Goal: Information Seeking & Learning: Find specific fact

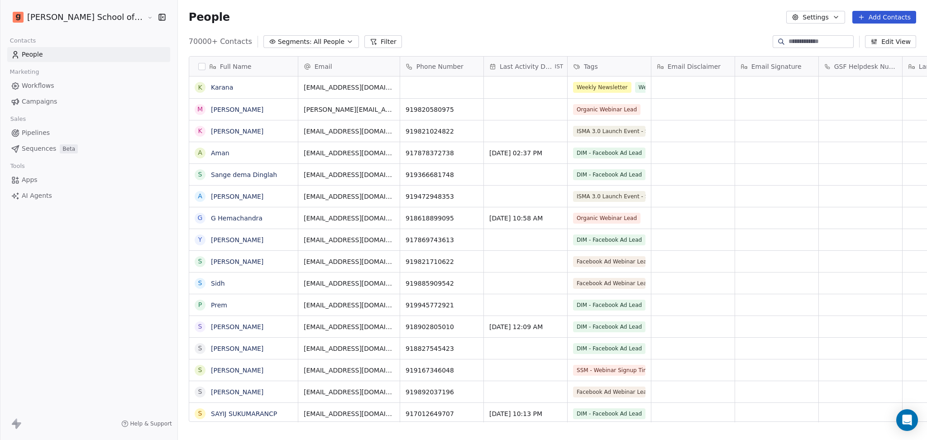
scroll to position [9, 10]
click at [821, 40] on input at bounding box center [820, 41] width 63 height 9
paste input "**********"
type input "**********"
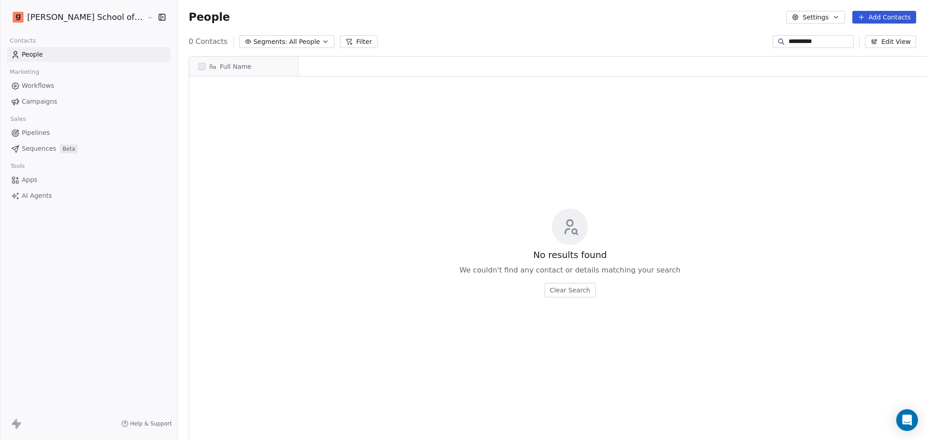
scroll to position [378, 775]
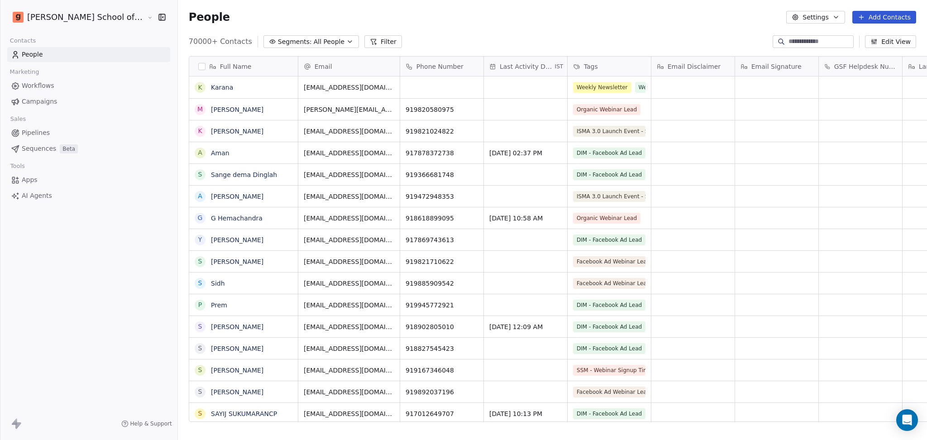
click at [365, 42] on button "Filter" at bounding box center [384, 41] width 38 height 13
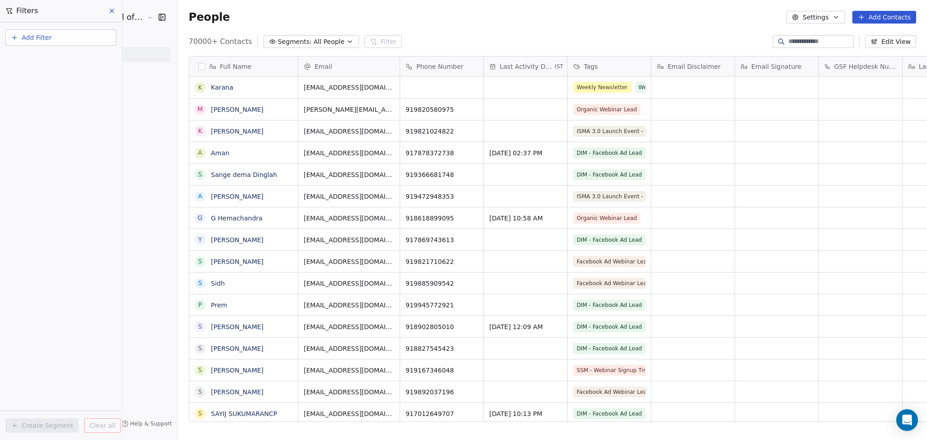
click at [58, 35] on button "Add Filter" at bounding box center [60, 37] width 111 height 16
click at [75, 76] on div "Contact activity" at bounding box center [61, 73] width 92 height 10
click at [68, 56] on input "text" at bounding box center [67, 58] width 89 height 13
click at [51, 165] on html "[PERSON_NAME] School of Finance LLP Contacts People Marketing Workflows Campaig…" at bounding box center [463, 220] width 927 height 440
click at [60, 38] on button "Add Filter" at bounding box center [60, 37] width 111 height 16
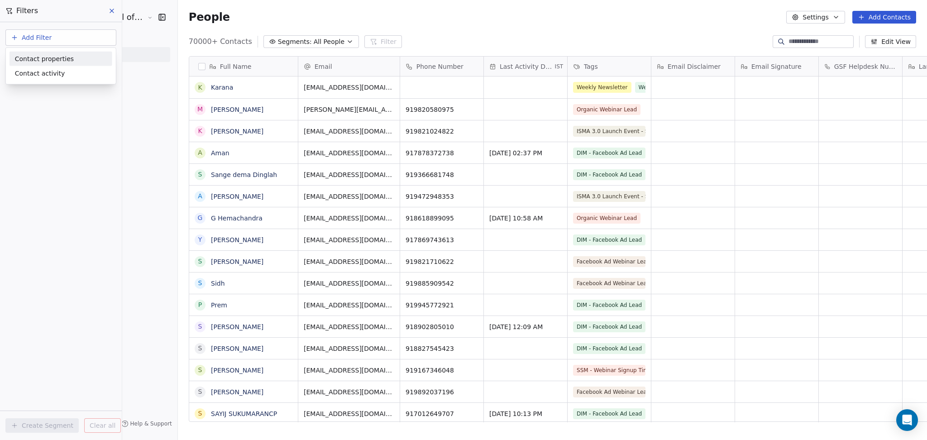
click at [56, 60] on span "Contact properties" at bounding box center [44, 59] width 59 height 10
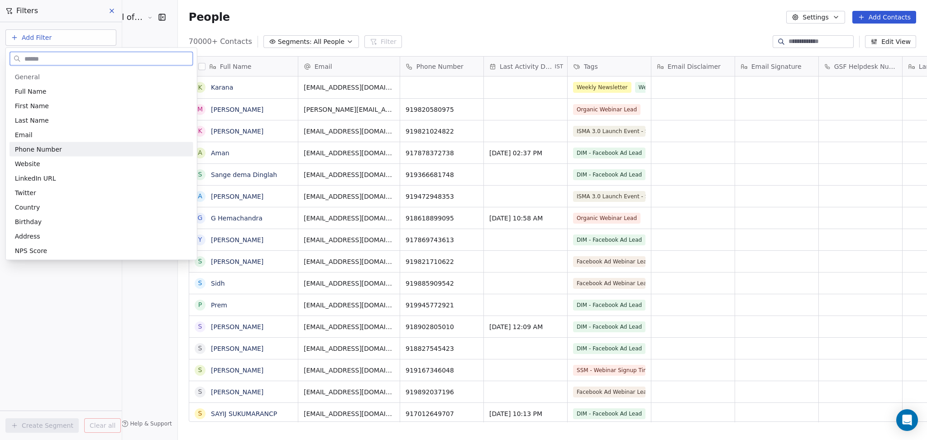
click at [51, 152] on span "Phone Number" at bounding box center [38, 149] width 47 height 9
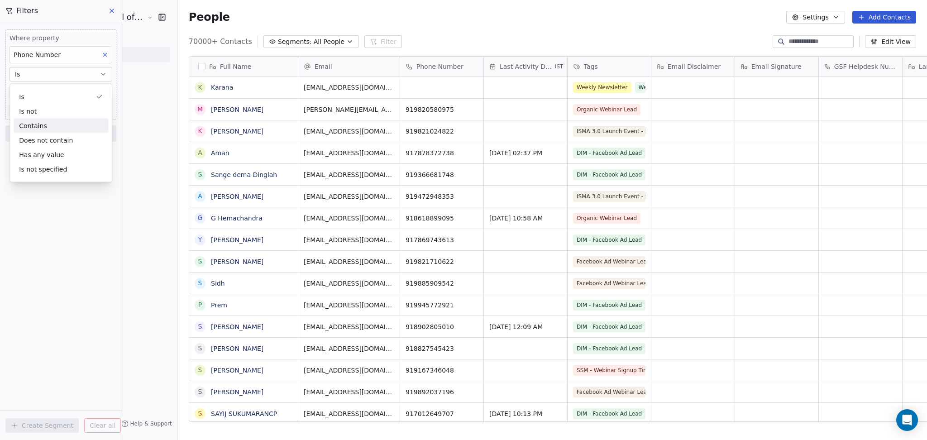
click at [54, 132] on div "Contains" at bounding box center [61, 126] width 95 height 14
click at [47, 91] on span "Add Phone Number" at bounding box center [45, 92] width 62 height 9
type input "**********"
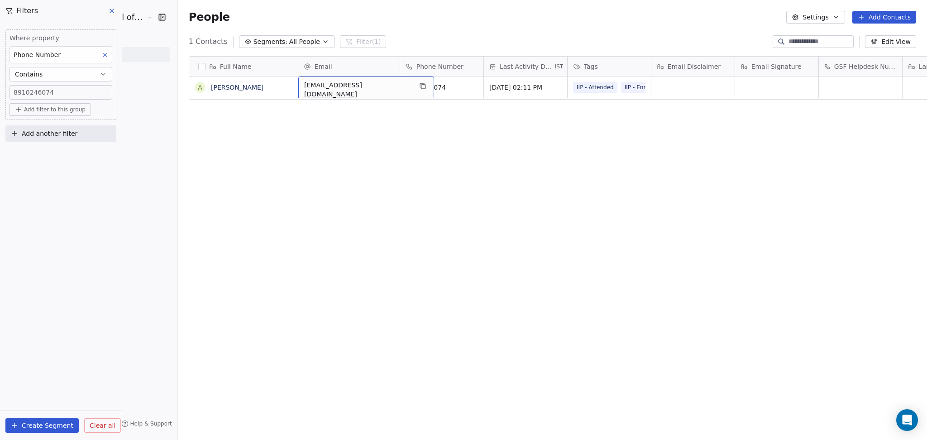
click at [304, 90] on span "[EMAIL_ADDRESS][DOMAIN_NAME]" at bounding box center [358, 90] width 108 height 18
click at [330, 127] on html "[PERSON_NAME] School of Finance LLP Contacts People Marketing Workflows Campaig…" at bounding box center [463, 220] width 927 height 440
click at [419, 86] on icon "grid" at bounding box center [422, 85] width 7 height 7
click at [211, 86] on link "[PERSON_NAME]" at bounding box center [237, 87] width 53 height 7
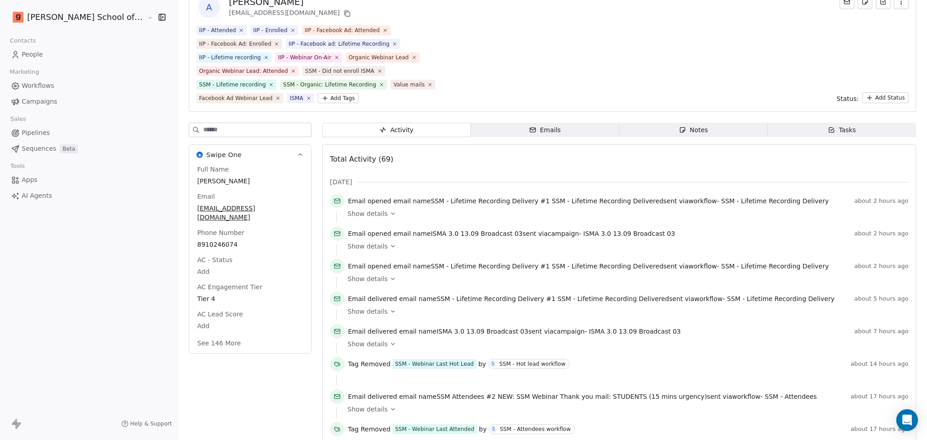
scroll to position [60, 0]
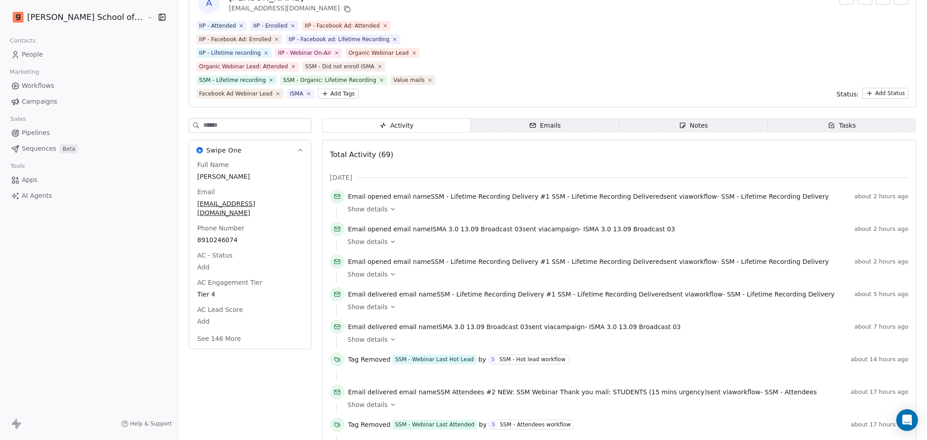
click at [236, 119] on input at bounding box center [257, 126] width 108 height 14
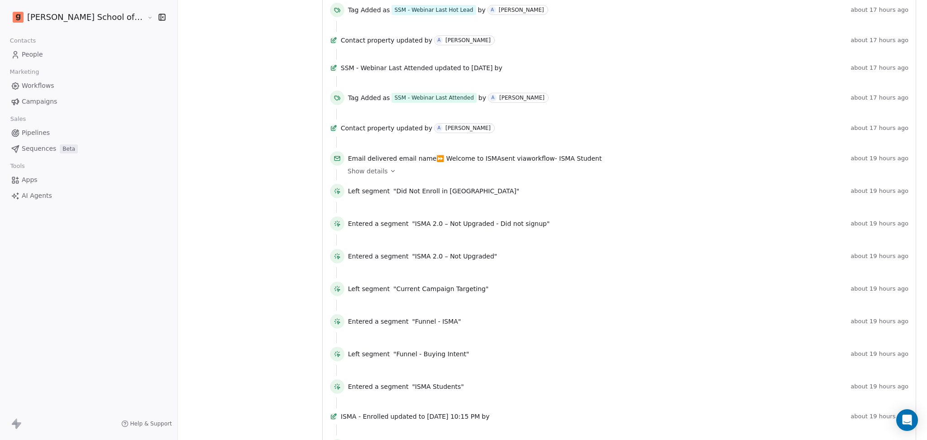
scroll to position [543, 0]
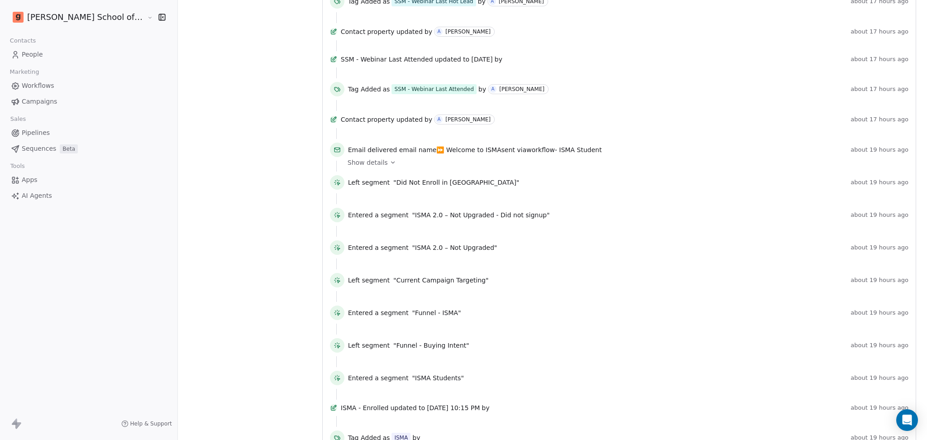
click at [349, 167] on span "Show details" at bounding box center [368, 162] width 40 height 9
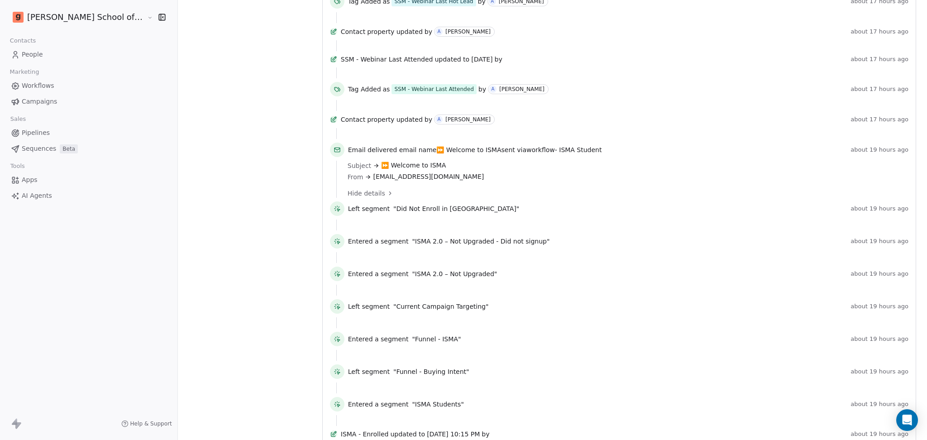
click at [348, 198] on span "Hide details" at bounding box center [367, 193] width 38 height 9
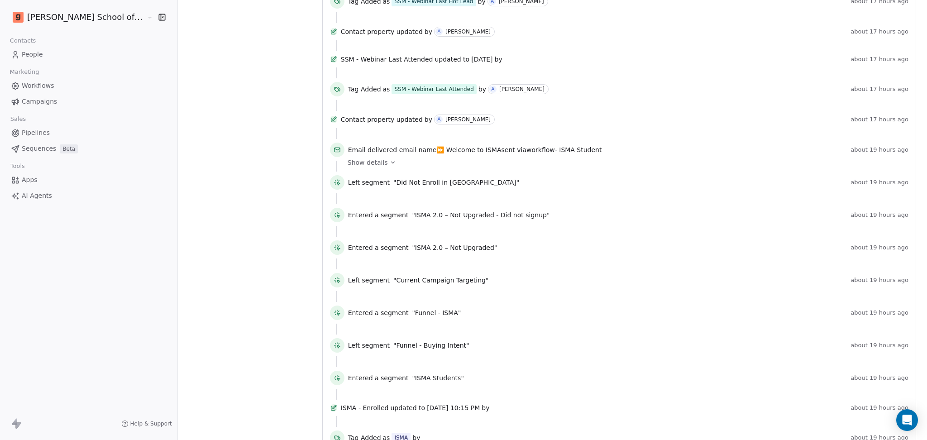
click at [348, 166] on span "Show details" at bounding box center [368, 162] width 40 height 9
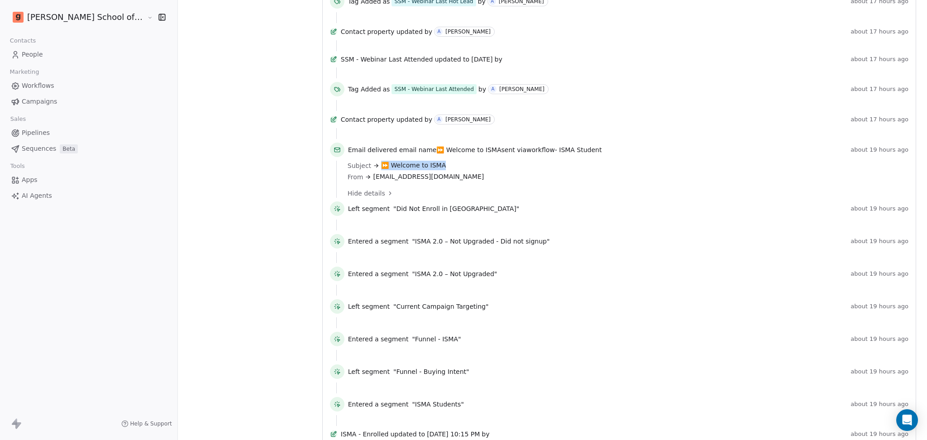
drag, startPoint x: 416, startPoint y: 170, endPoint x: 342, endPoint y: 170, distance: 73.4
click at [348, 170] on div "Subject ⏩ Welcome to ISMA" at bounding box center [625, 166] width 555 height 10
copy span "⏩ Welcome to ISMA"
